Goal: Navigation & Orientation: Find specific page/section

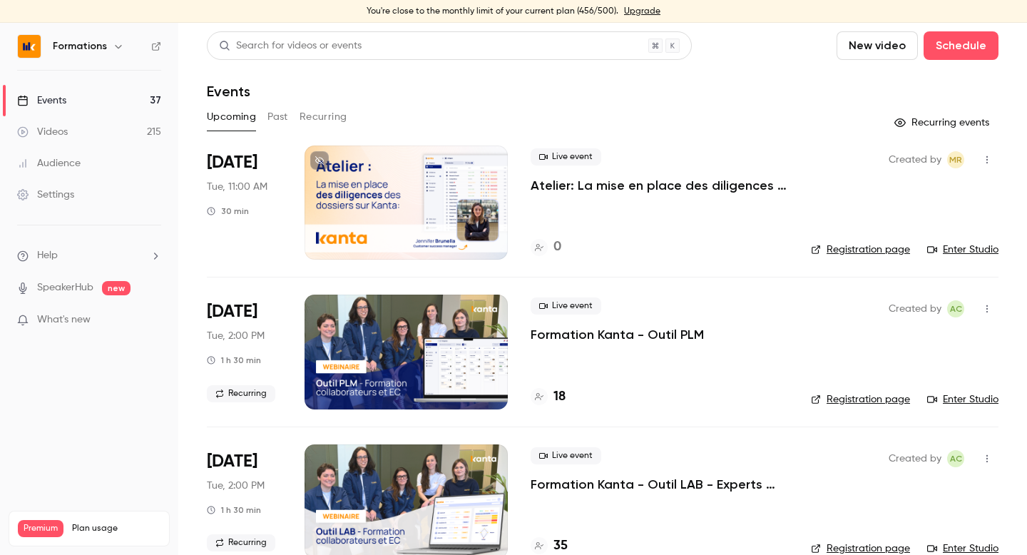
click at [118, 49] on icon "button" at bounding box center [118, 46] width 11 height 11
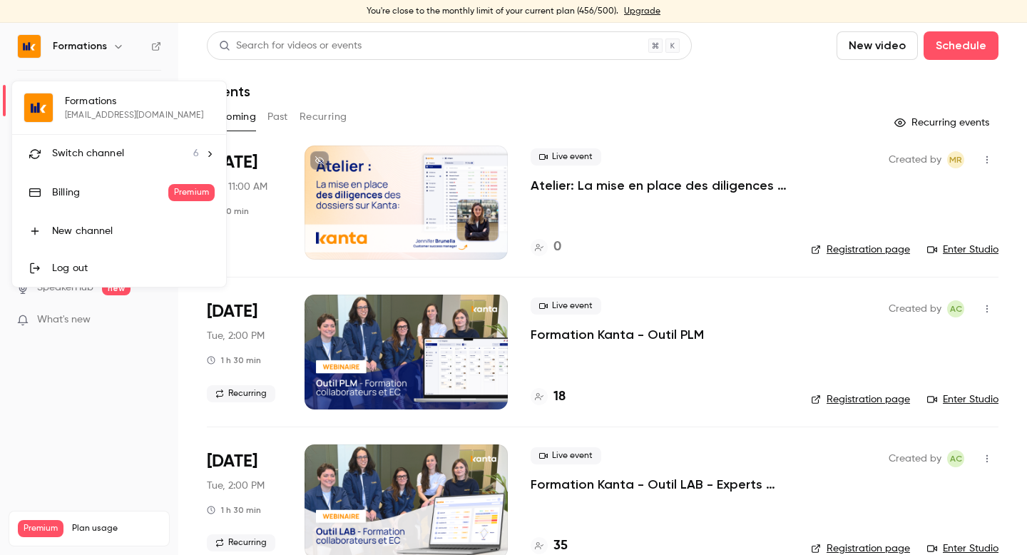
click at [103, 160] on span "Switch channel" at bounding box center [88, 153] width 72 height 15
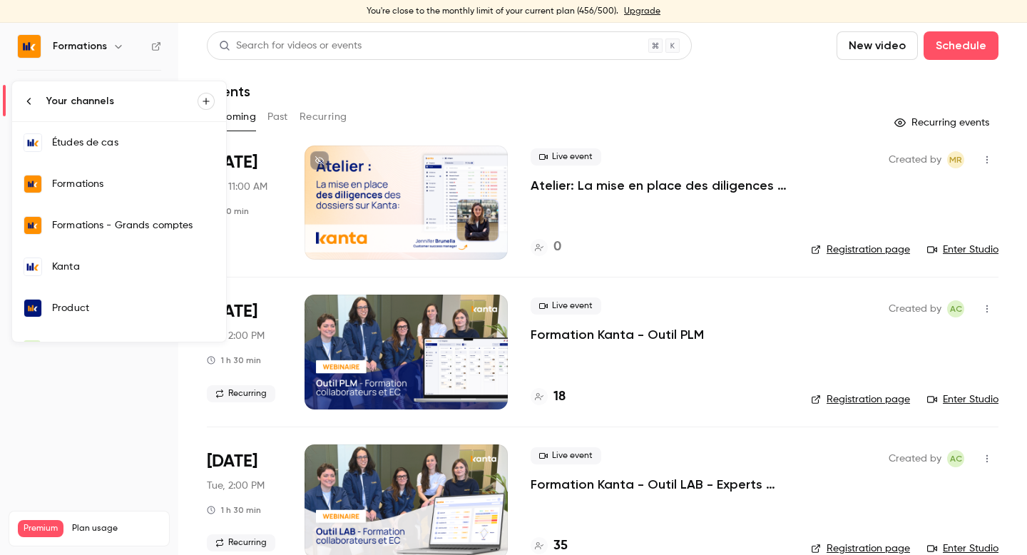
click at [92, 279] on link "Kanta" at bounding box center [119, 266] width 214 height 41
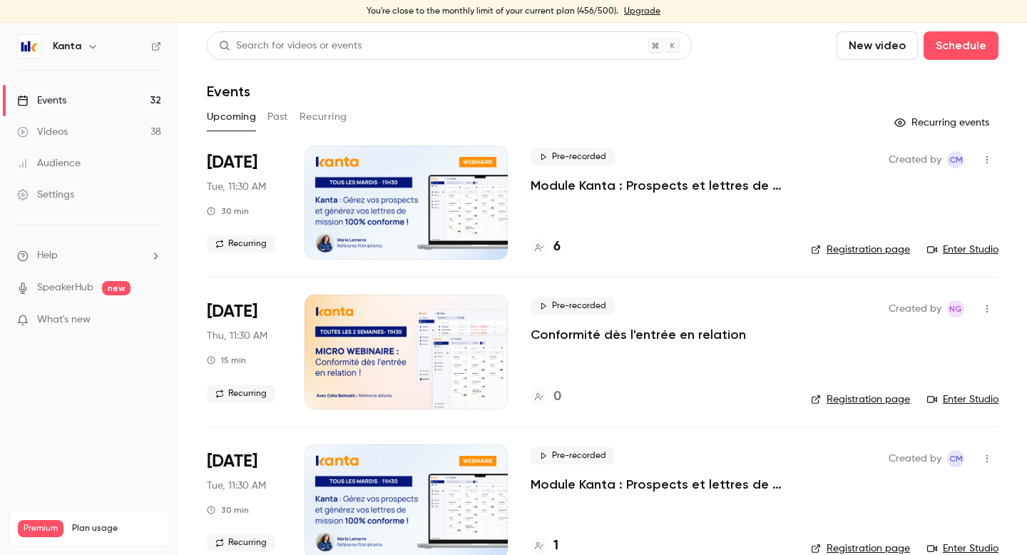
click at [469, 202] on div at bounding box center [406, 203] width 203 height 114
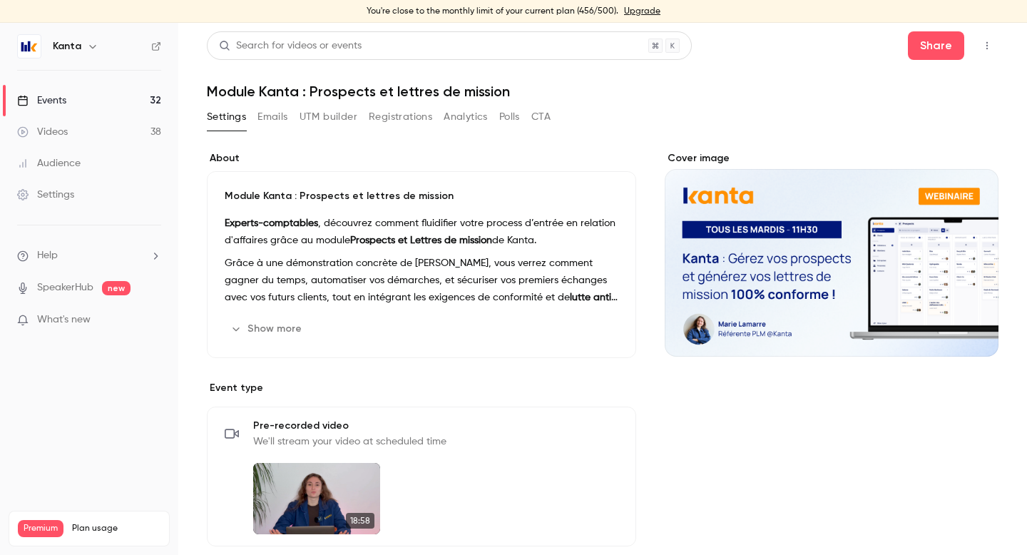
click at [986, 43] on icon "button" at bounding box center [987, 46] width 11 height 10
